Goal: Transaction & Acquisition: Purchase product/service

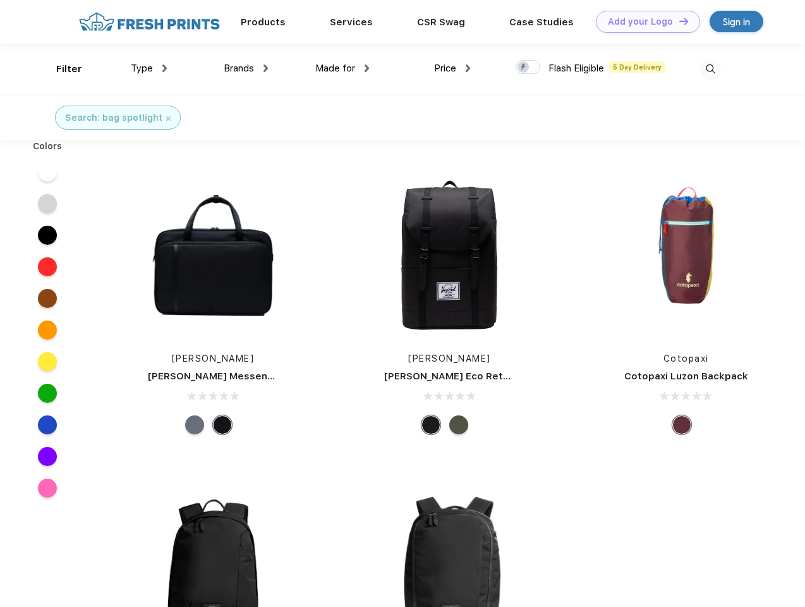
click at [644, 21] on link "Add your Logo Design Tool" at bounding box center [648, 22] width 104 height 22
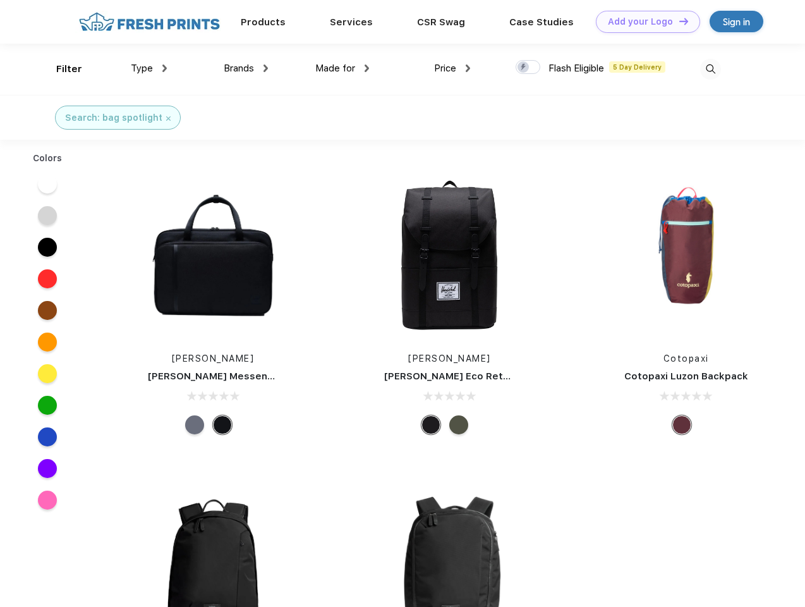
click at [0, 0] on div "Design Tool" at bounding box center [0, 0] width 0 height 0
click at [678, 21] on link "Add your Logo Design Tool" at bounding box center [648, 22] width 104 height 22
click at [61, 69] on div "Filter" at bounding box center [69, 69] width 26 height 15
click at [149, 68] on span "Type" at bounding box center [142, 68] width 22 height 11
click at [246, 68] on span "Brands" at bounding box center [239, 68] width 30 height 11
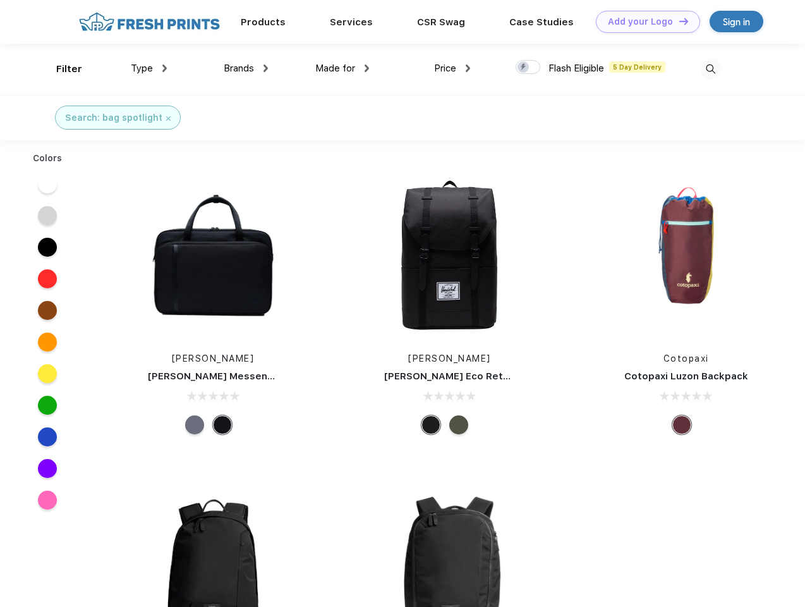
click at [343, 68] on span "Made for" at bounding box center [335, 68] width 40 height 11
click at [453, 68] on span "Price" at bounding box center [445, 68] width 22 height 11
click at [528, 68] on div at bounding box center [528, 67] width 25 height 14
click at [524, 68] on input "checkbox" at bounding box center [520, 63] width 8 height 8
click at [711, 69] on img at bounding box center [710, 69] width 21 height 21
